Goal: Obtain resource: Download file/media

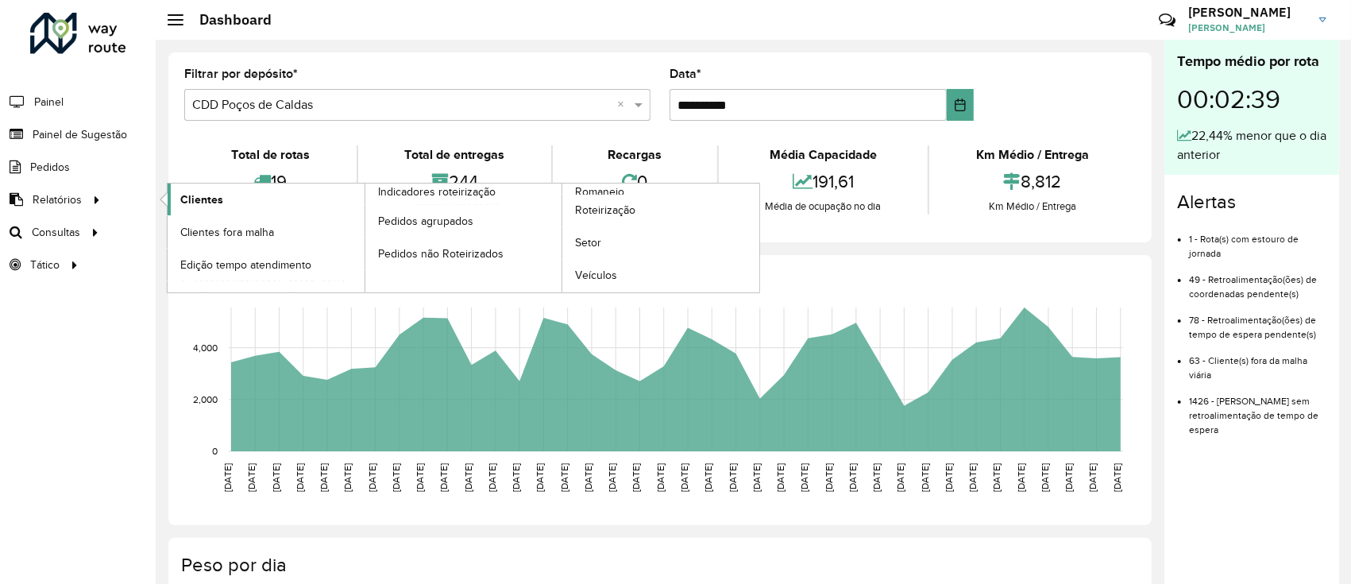
click at [218, 187] on link "Clientes" at bounding box center [266, 199] width 197 height 32
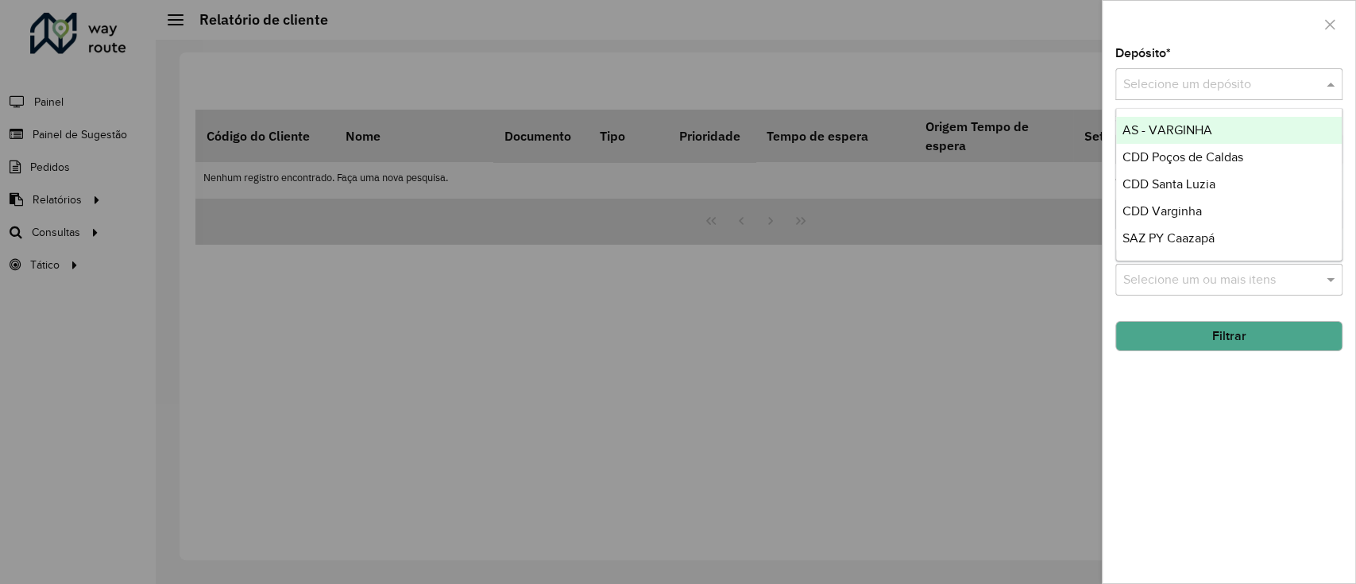
click at [1219, 92] on input "text" at bounding box center [1213, 84] width 180 height 19
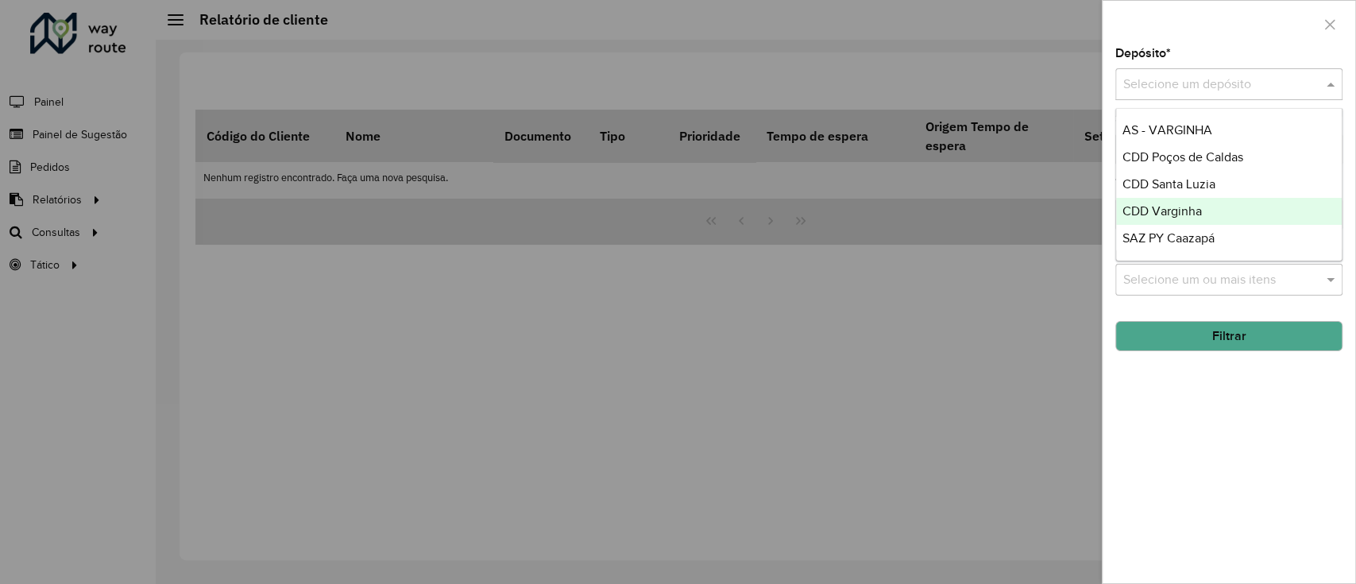
click at [1186, 213] on span "CDD Varginha" at bounding box center [1161, 211] width 79 height 14
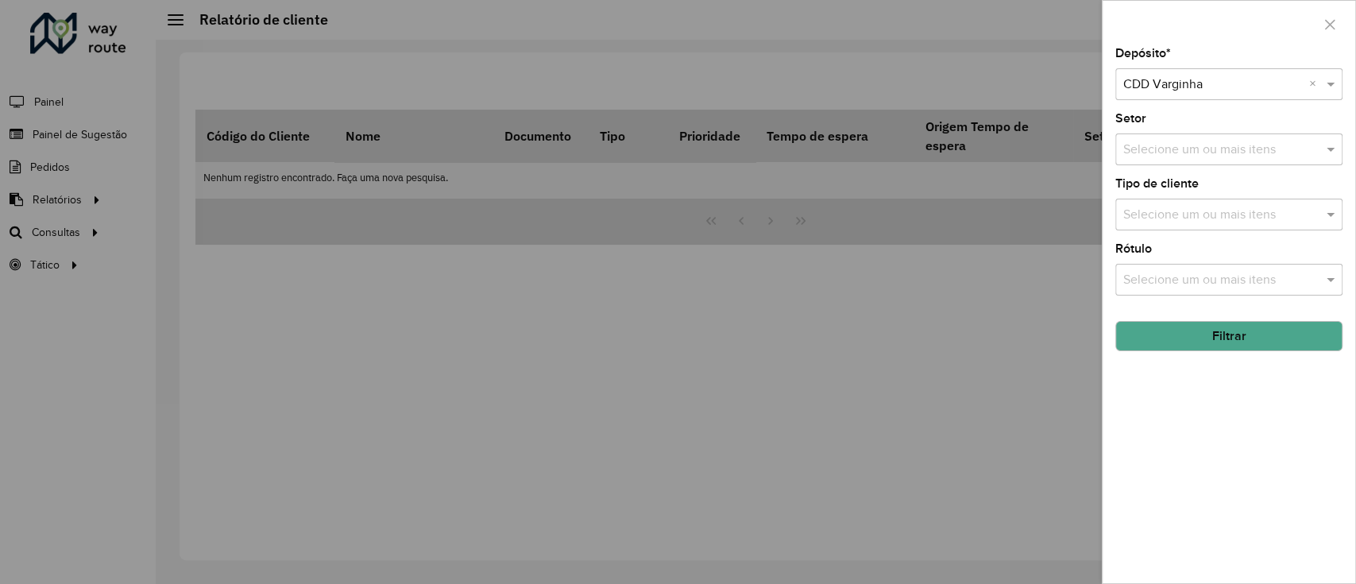
click at [1203, 325] on button "Filtrar" at bounding box center [1228, 336] width 227 height 30
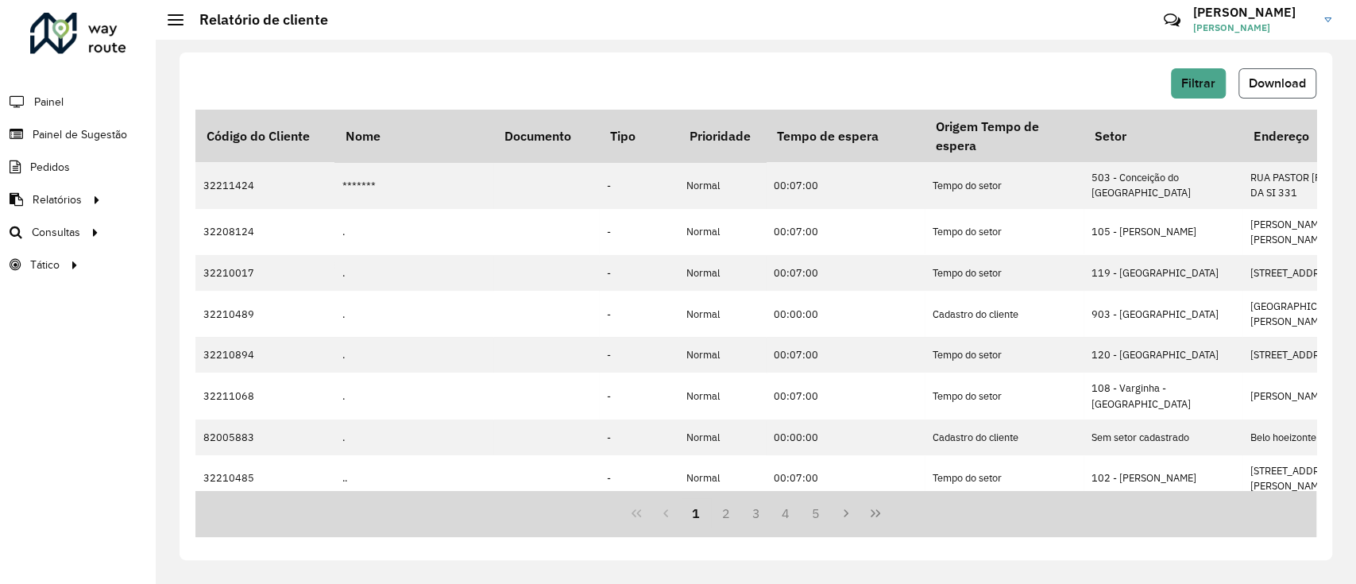
click at [1283, 95] on button "Download" at bounding box center [1277, 83] width 78 height 30
click at [207, 261] on span "Setores" at bounding box center [199, 265] width 39 height 17
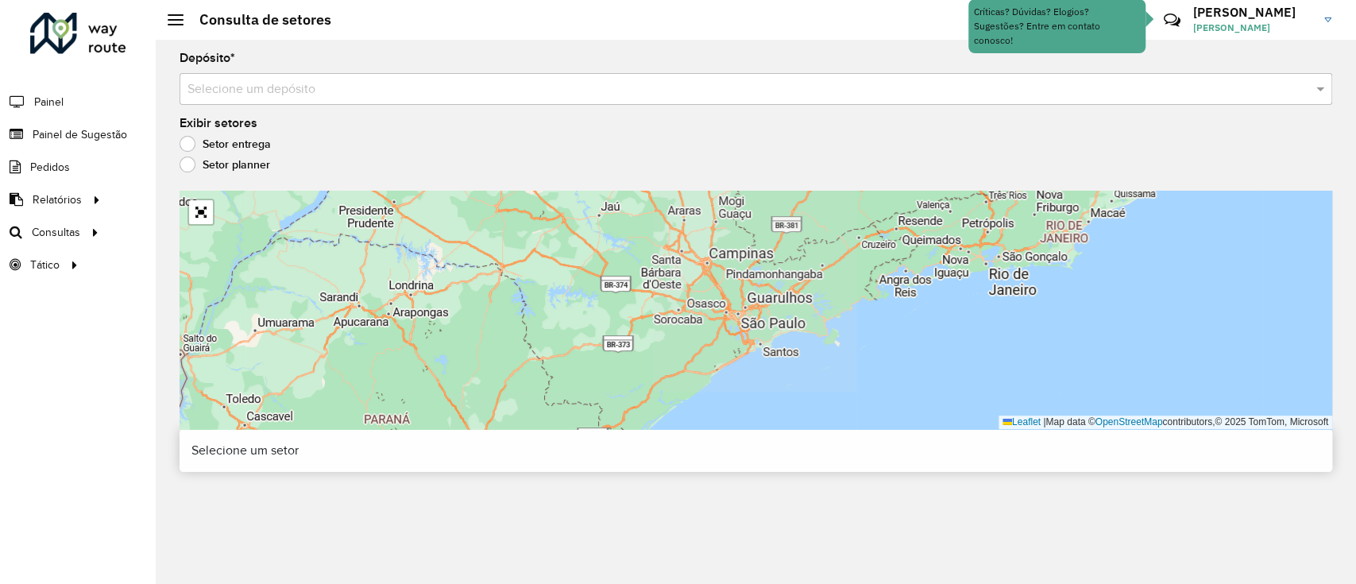
click at [343, 86] on input "text" at bounding box center [739, 89] width 1105 height 19
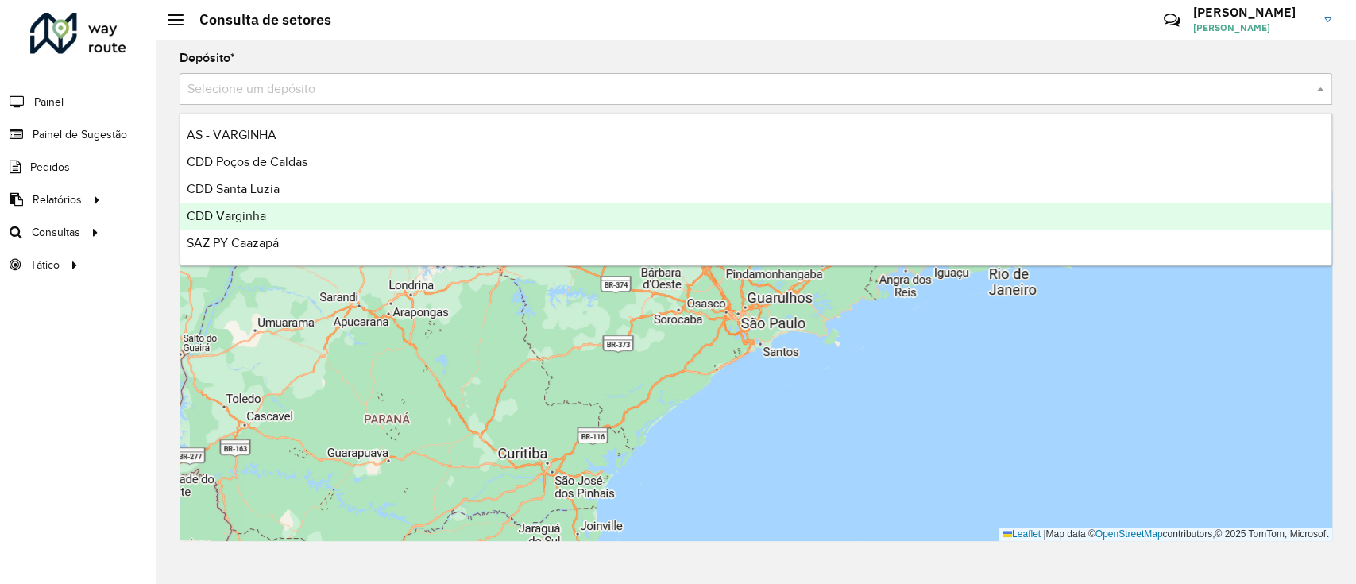
click at [313, 217] on div "CDD Varginha" at bounding box center [755, 216] width 1151 height 27
